Goal: Task Accomplishment & Management: Manage account settings

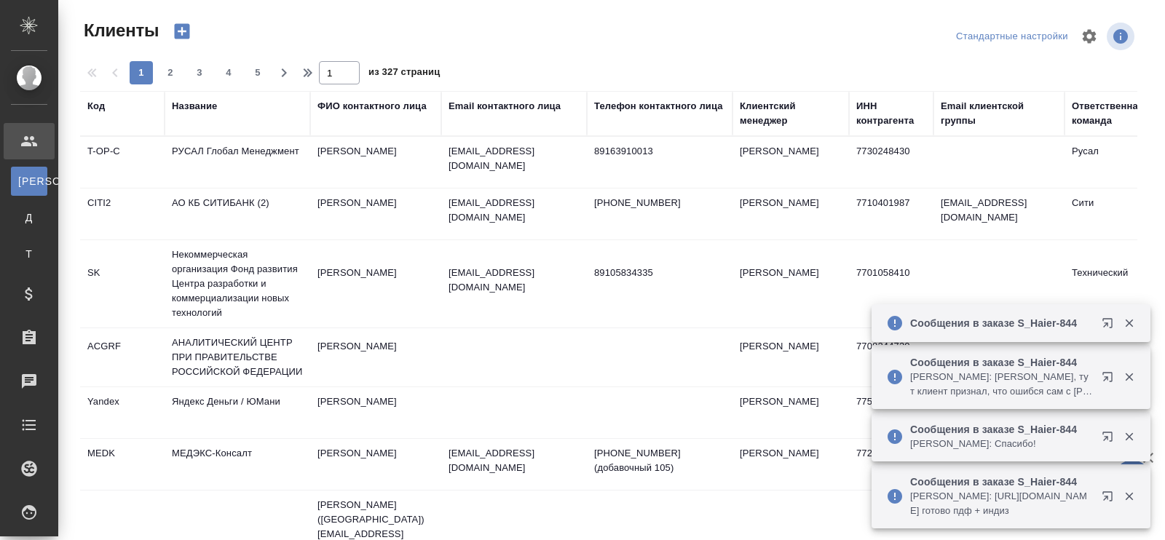
select select "RU"
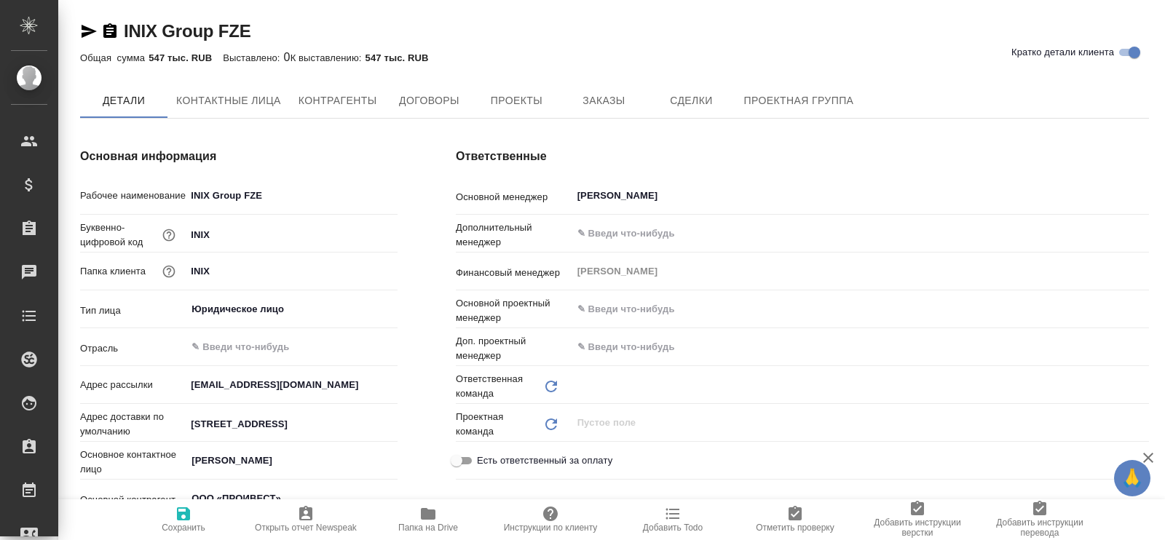
type input "(МБ) ООО "Монблан""
type textarea "x"
type input "Технический"
type textarea "x"
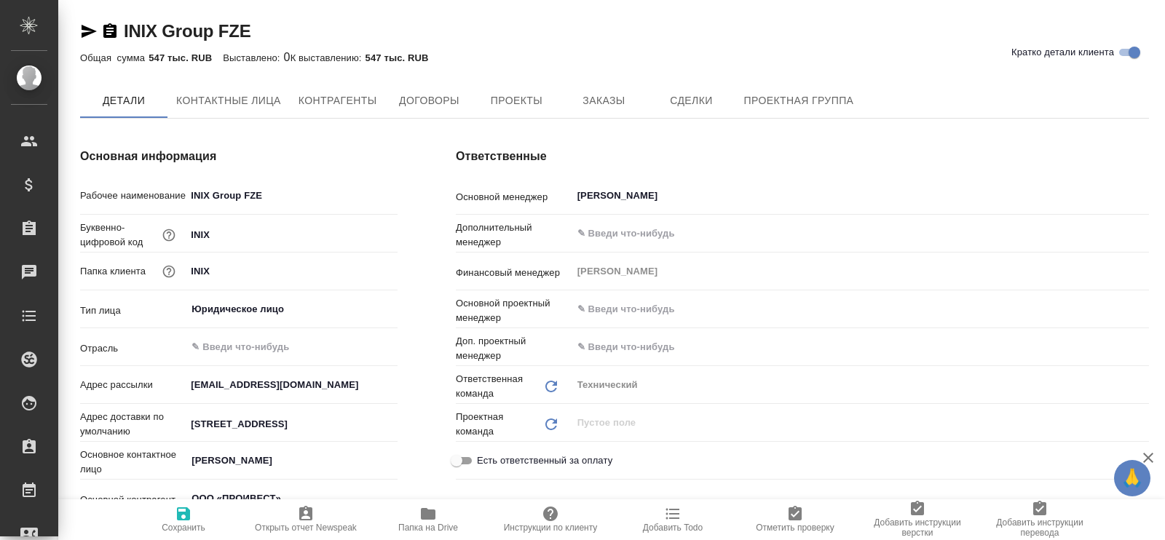
type textarea "x"
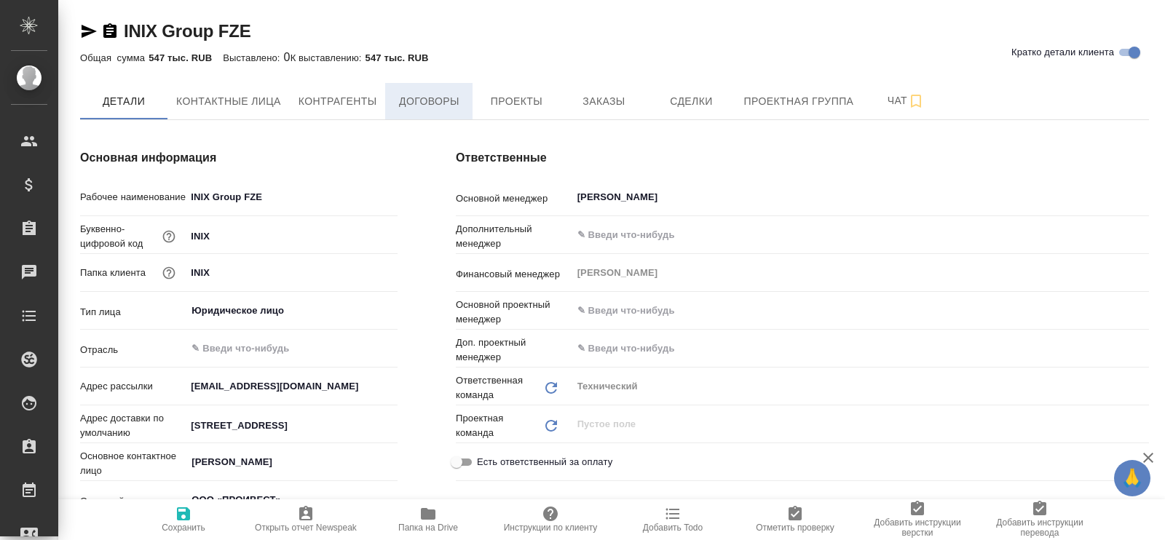
click at [422, 96] on span "Договоры" at bounding box center [429, 101] width 70 height 18
